Goal: Task Accomplishment & Management: Complete application form

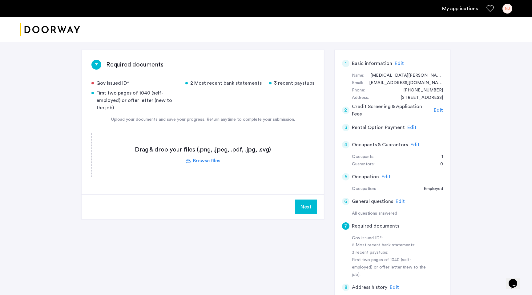
click at [201, 158] on label at bounding box center [203, 155] width 222 height 44
click at [0, 0] on input "file" at bounding box center [0, 0] width 0 height 0
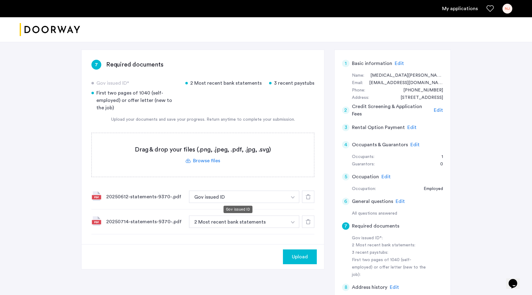
click at [224, 197] on button "Gov issued ID" at bounding box center [238, 197] width 98 height 12
click at [251, 195] on button "Gov issued ID" at bounding box center [238, 197] width 98 height 12
click at [261, 195] on button "Gov issued ID" at bounding box center [238, 197] width 98 height 12
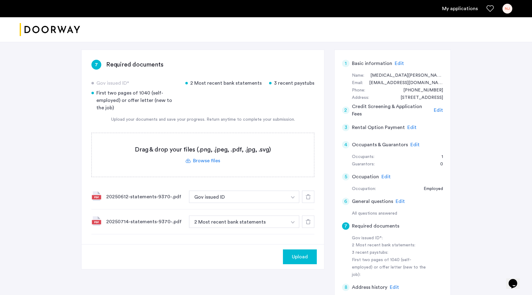
click at [261, 195] on button "Gov issued ID" at bounding box center [238, 197] width 98 height 12
click at [295, 195] on button "button" at bounding box center [293, 197] width 13 height 12
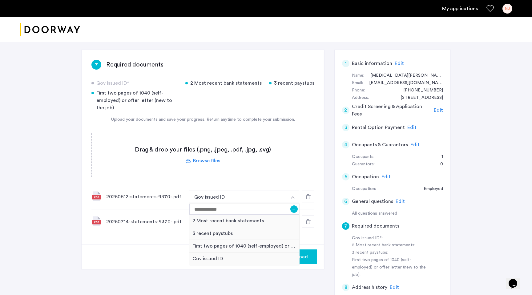
click at [295, 195] on button "button" at bounding box center [293, 197] width 13 height 12
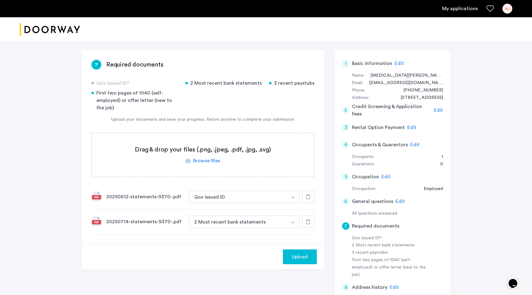
click at [295, 196] on button "button" at bounding box center [293, 197] width 13 height 12
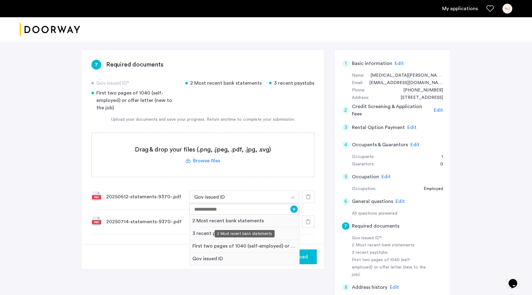
click at [265, 223] on div "2 Most recent bank statements" at bounding box center [244, 221] width 110 height 13
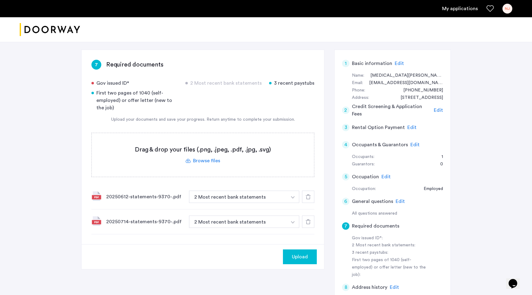
click at [190, 154] on label at bounding box center [203, 155] width 222 height 44
click at [0, 0] on input "file" at bounding box center [0, 0] width 0 height 0
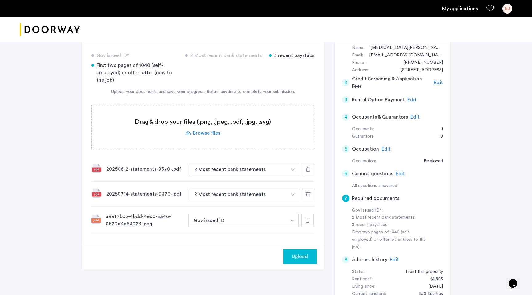
scroll to position [101, 0]
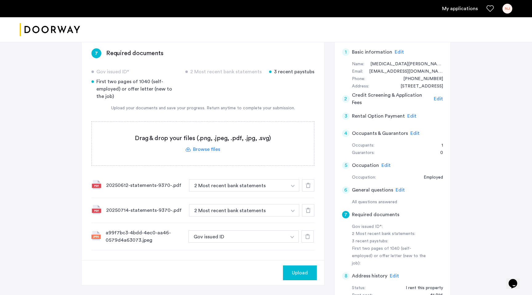
click at [217, 147] on label at bounding box center [203, 144] width 222 height 44
click at [0, 0] on input "file" at bounding box center [0, 0] width 0 height 0
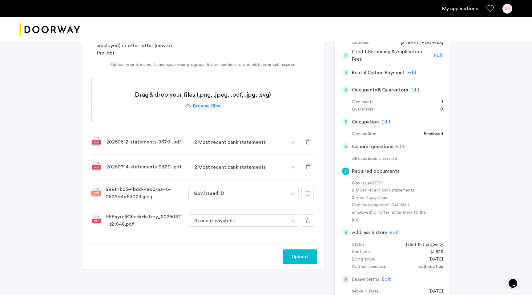
scroll to position [155, 0]
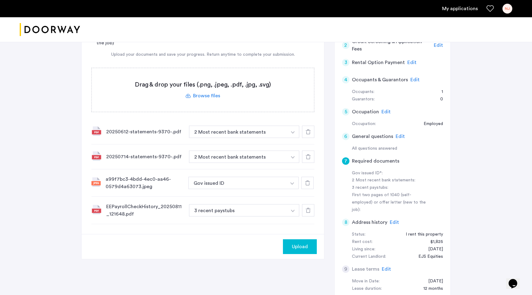
click at [310, 211] on div at bounding box center [308, 210] width 12 height 12
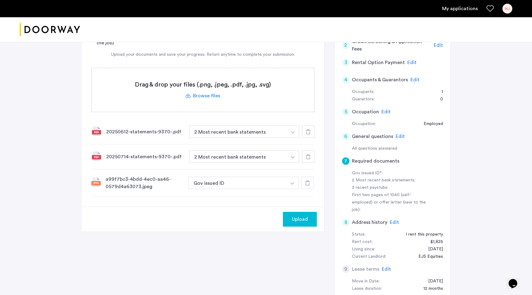
click at [204, 93] on label at bounding box center [203, 90] width 222 height 44
click at [0, 0] on input "file" at bounding box center [0, 0] width 0 height 0
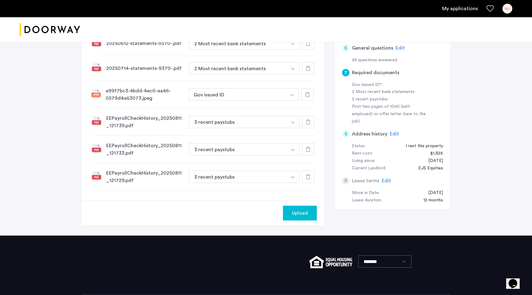
scroll to position [261, 0]
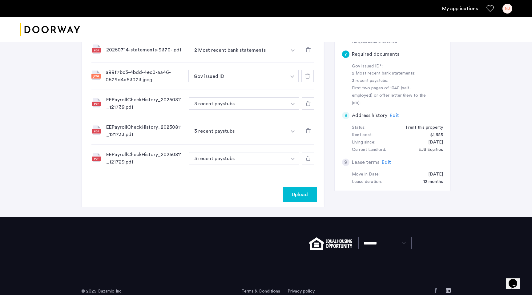
click at [295, 195] on span "Upload" at bounding box center [300, 194] width 16 height 7
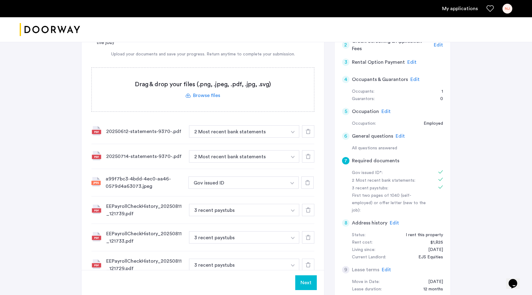
scroll to position [71, 0]
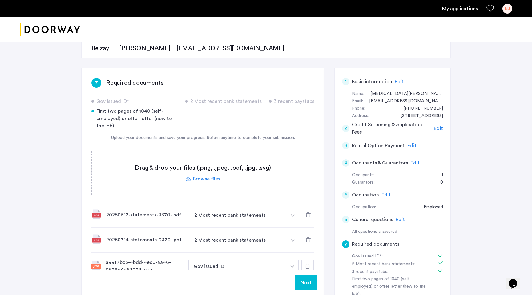
click at [206, 152] on label at bounding box center [203, 173] width 222 height 44
click at [0, 0] on input "file" at bounding box center [0, 0] width 0 height 0
click at [210, 174] on label at bounding box center [203, 173] width 222 height 44
click at [0, 0] on input "file" at bounding box center [0, 0] width 0 height 0
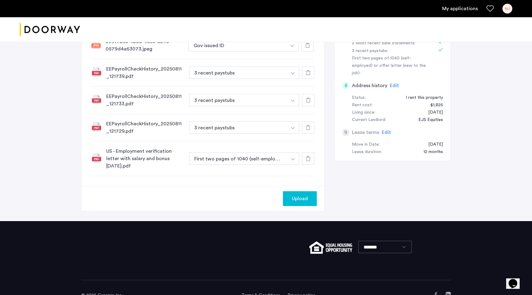
scroll to position [308, 0]
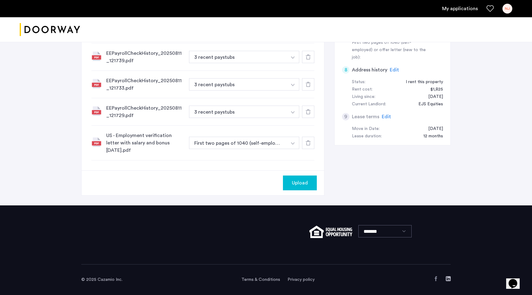
click at [308, 177] on button "Upload" at bounding box center [300, 182] width 34 height 15
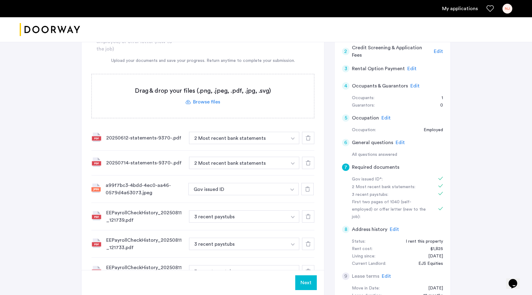
click at [309, 282] on button "Next" at bounding box center [306, 282] width 22 height 15
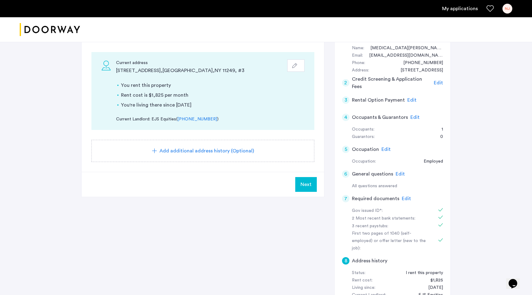
scroll to position [118, 0]
click at [300, 183] on button "Next" at bounding box center [306, 183] width 22 height 15
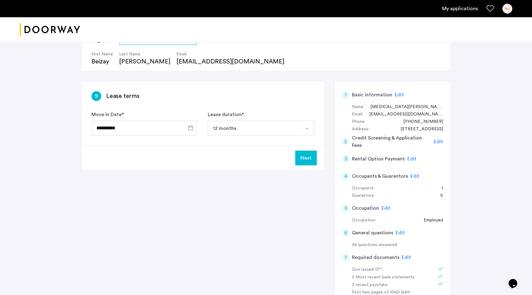
scroll to position [69, 0]
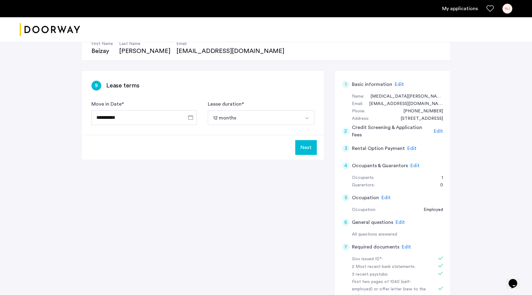
click at [308, 145] on button "Next" at bounding box center [306, 147] width 22 height 15
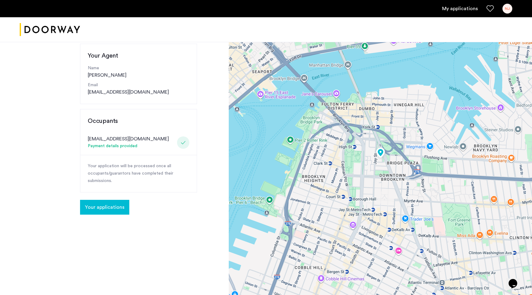
scroll to position [67, 0]
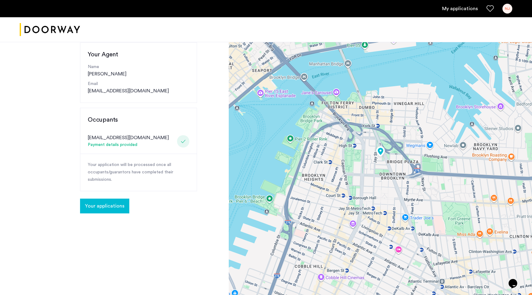
click at [96, 210] on button "Your applications" at bounding box center [104, 206] width 49 height 15
